Goal: Information Seeking & Learning: Learn about a topic

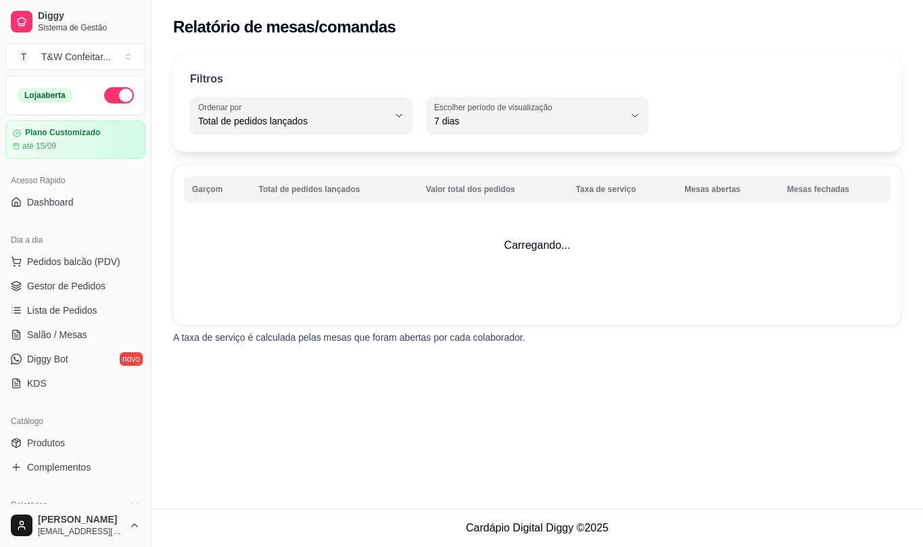
select select "TOTAL_OF_ORDERS"
select select "7"
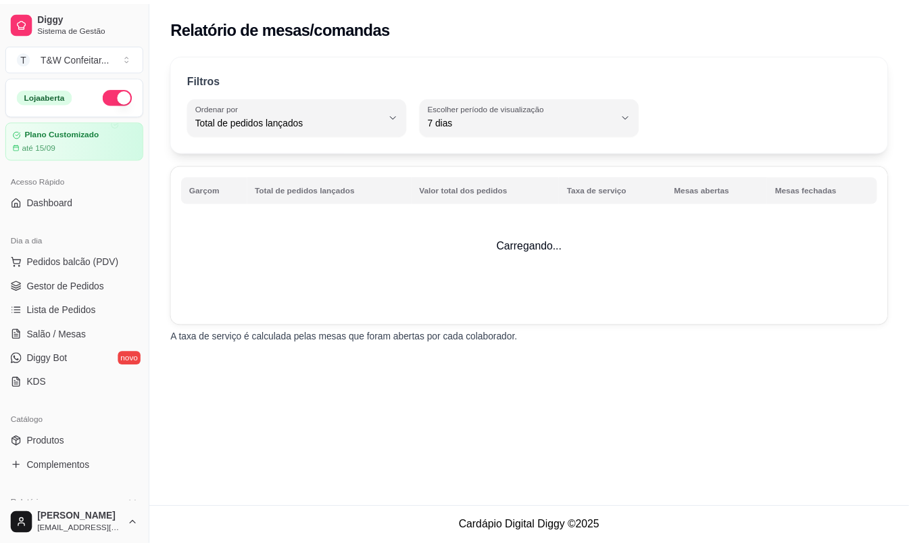
scroll to position [426, 0]
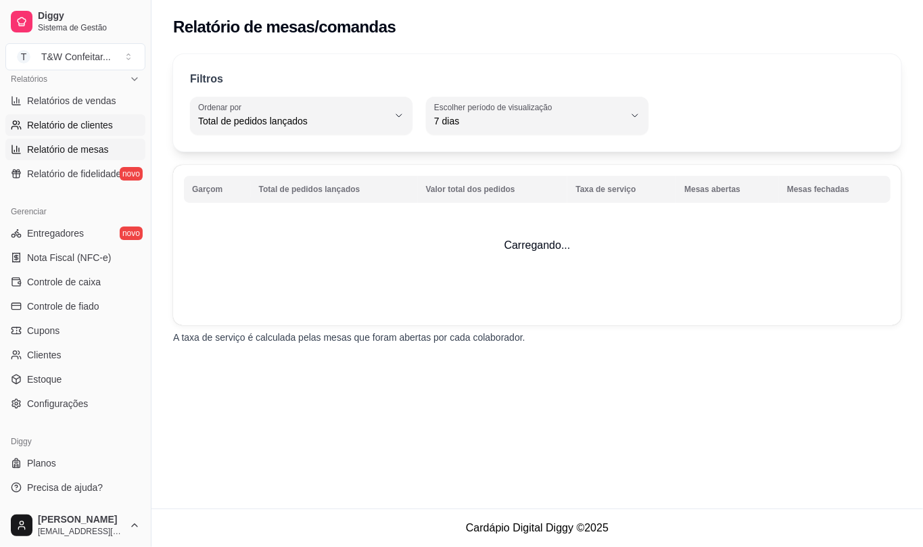
click at [76, 125] on span "Relatório de clientes" at bounding box center [70, 125] width 86 height 14
select select "30"
select select "HIGHEST_TOTAL_SPENT_WITH_ORDERS"
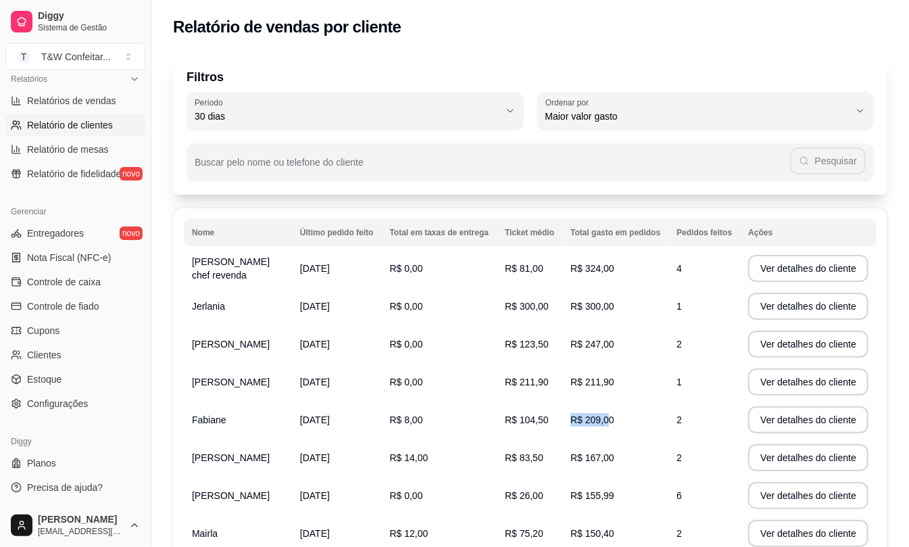
drag, startPoint x: 579, startPoint y: 420, endPoint x: 615, endPoint y: 419, distance: 35.2
click at [615, 419] on td "R$ 209,00" at bounding box center [615, 420] width 106 height 38
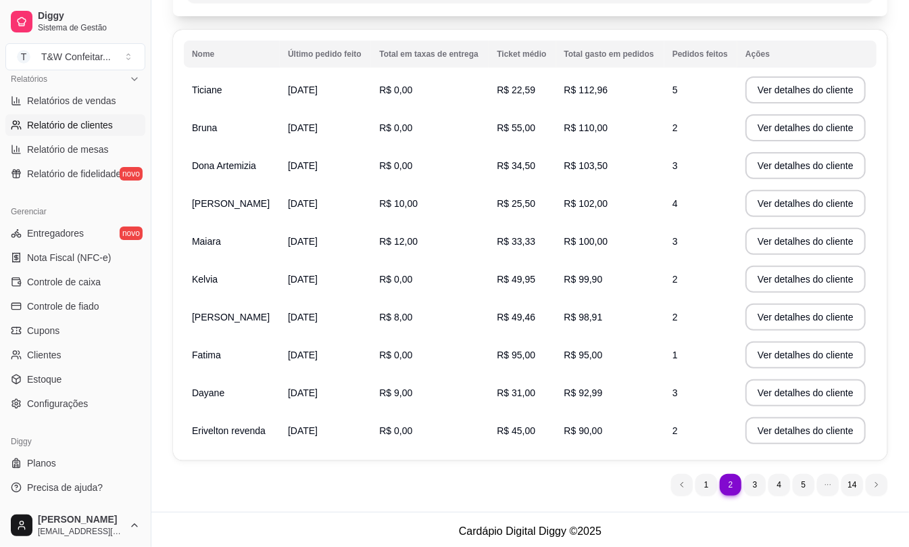
scroll to position [182, 0]
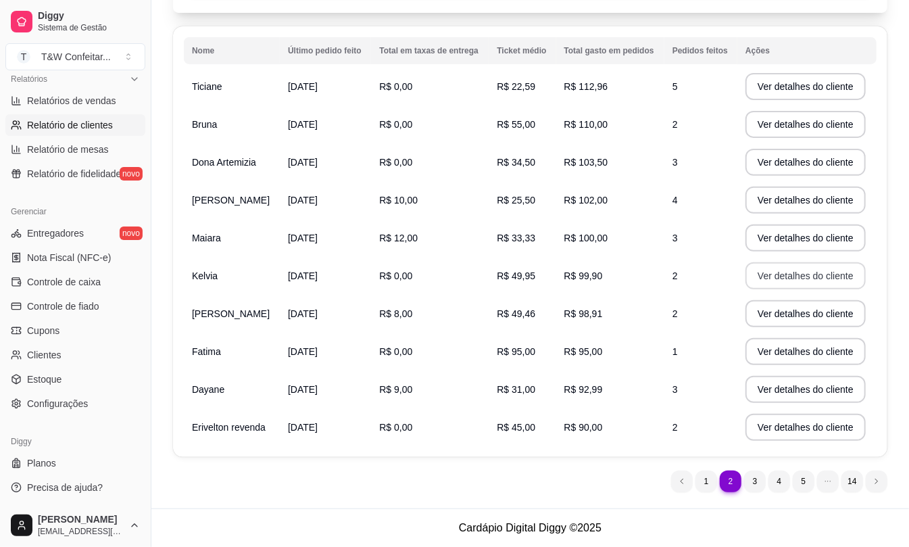
click at [783, 277] on button "Ver detalhes do cliente" at bounding box center [806, 275] width 120 height 27
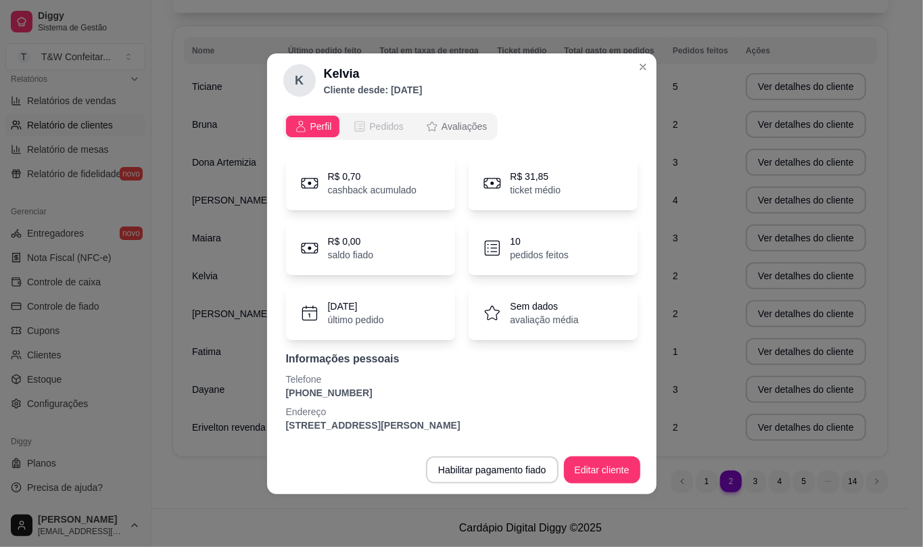
click at [384, 131] on span "Pedidos" at bounding box center [386, 127] width 34 height 14
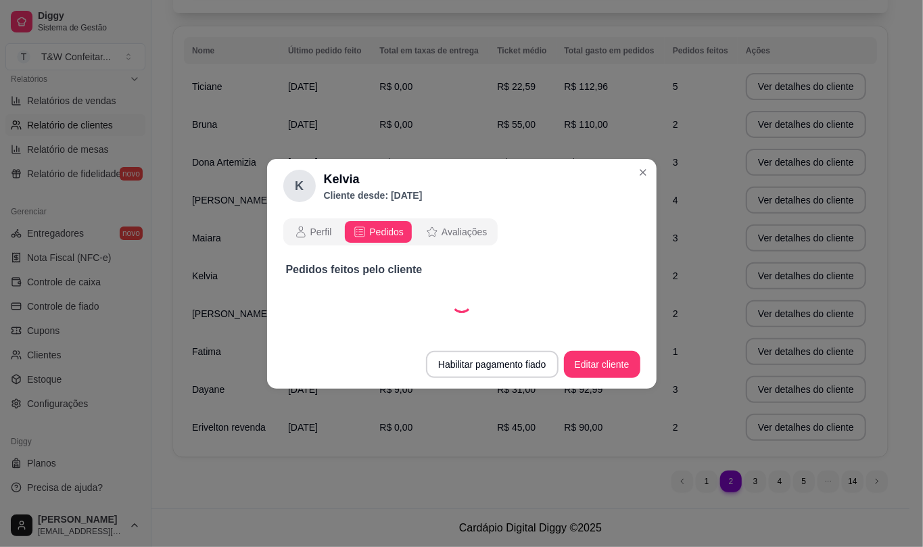
select select "30"
select select "ALL"
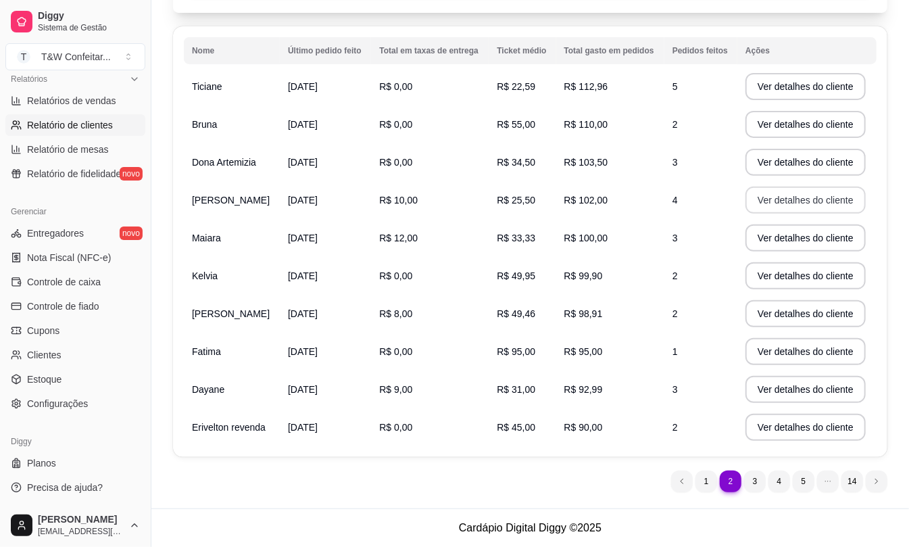
click at [769, 201] on button "Ver detalhes do cliente" at bounding box center [806, 200] width 120 height 27
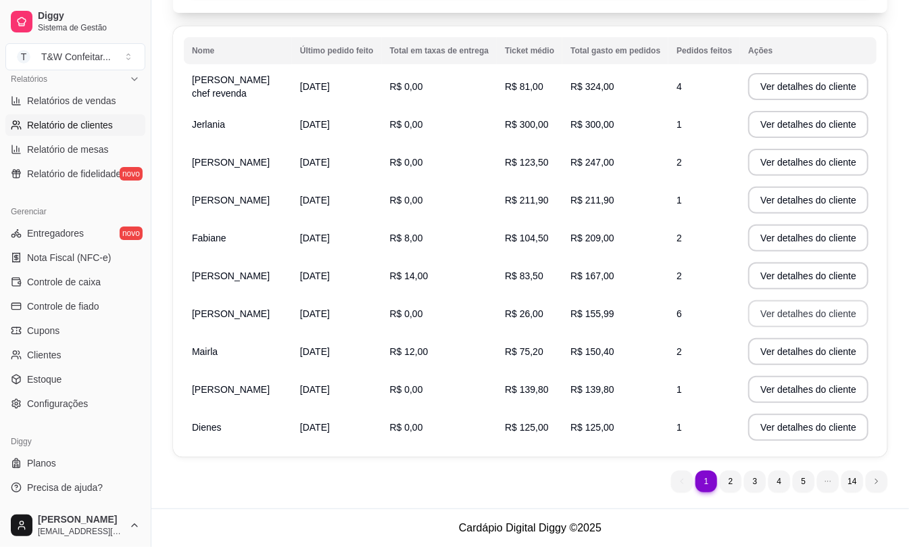
click at [775, 316] on button "Ver detalhes do cliente" at bounding box center [808, 313] width 120 height 27
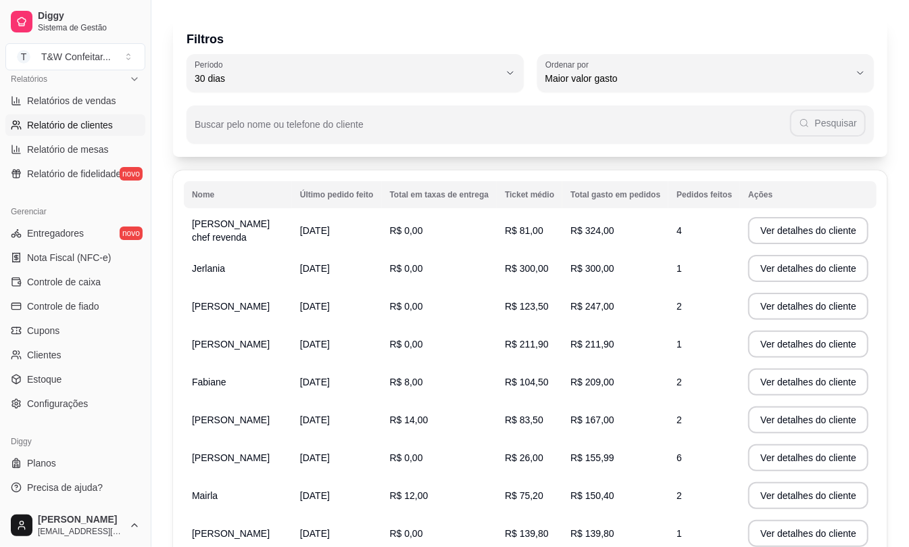
scroll to position [0, 0]
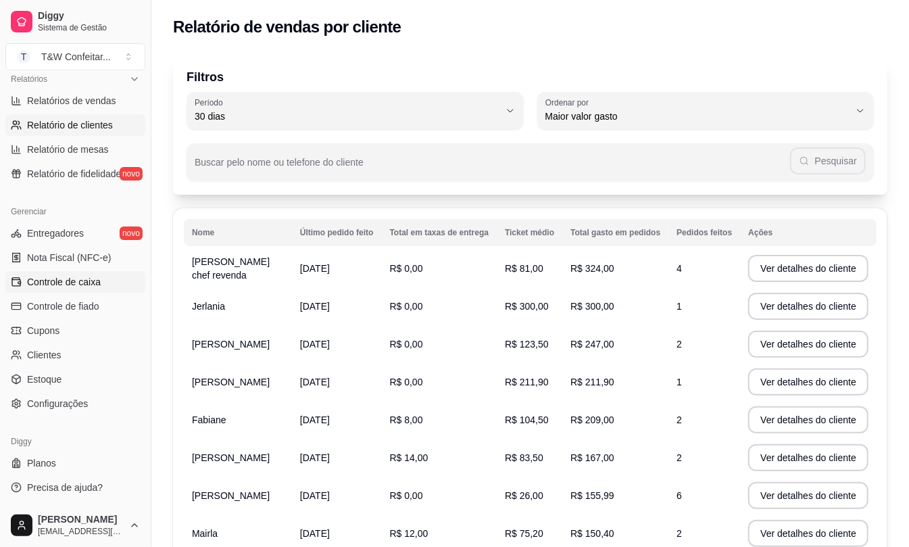
click at [66, 279] on span "Controle de caixa" at bounding box center [64, 282] width 74 height 14
